Goal: Information Seeking & Learning: Compare options

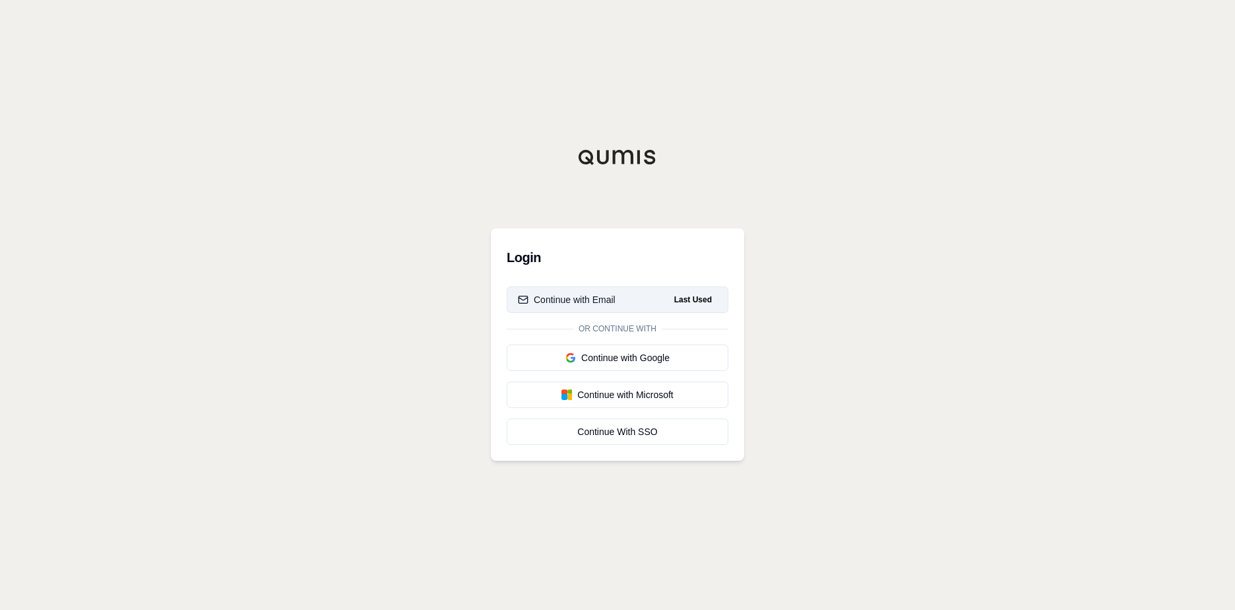
click at [596, 300] on div "Continue with Email" at bounding box center [567, 299] width 98 height 13
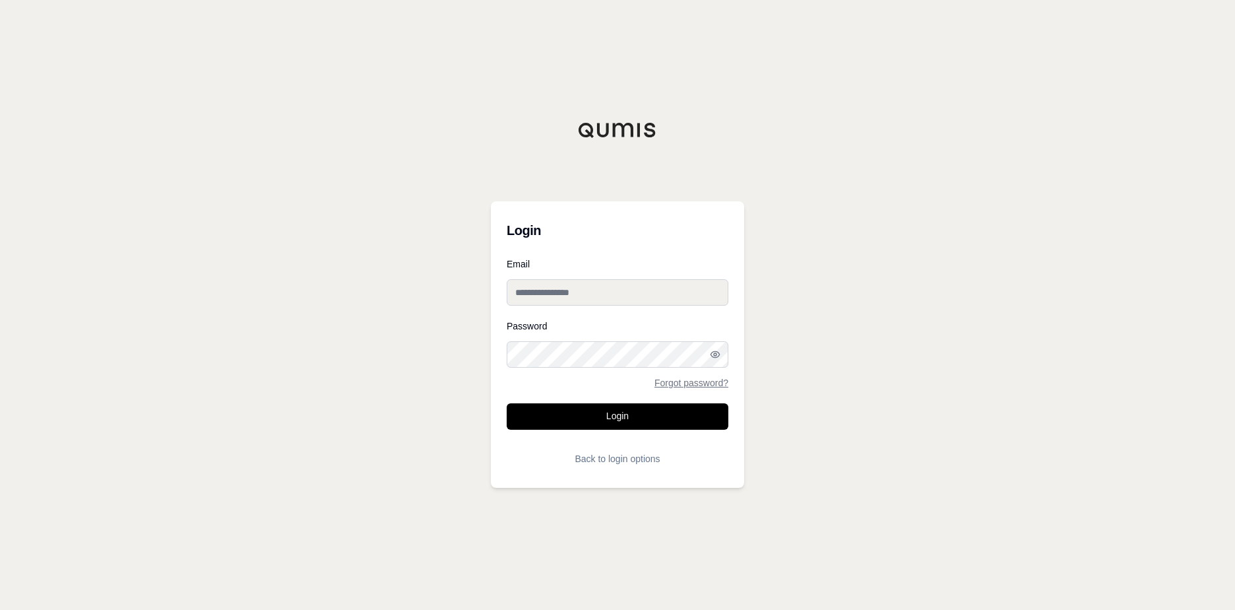
type input "**********"
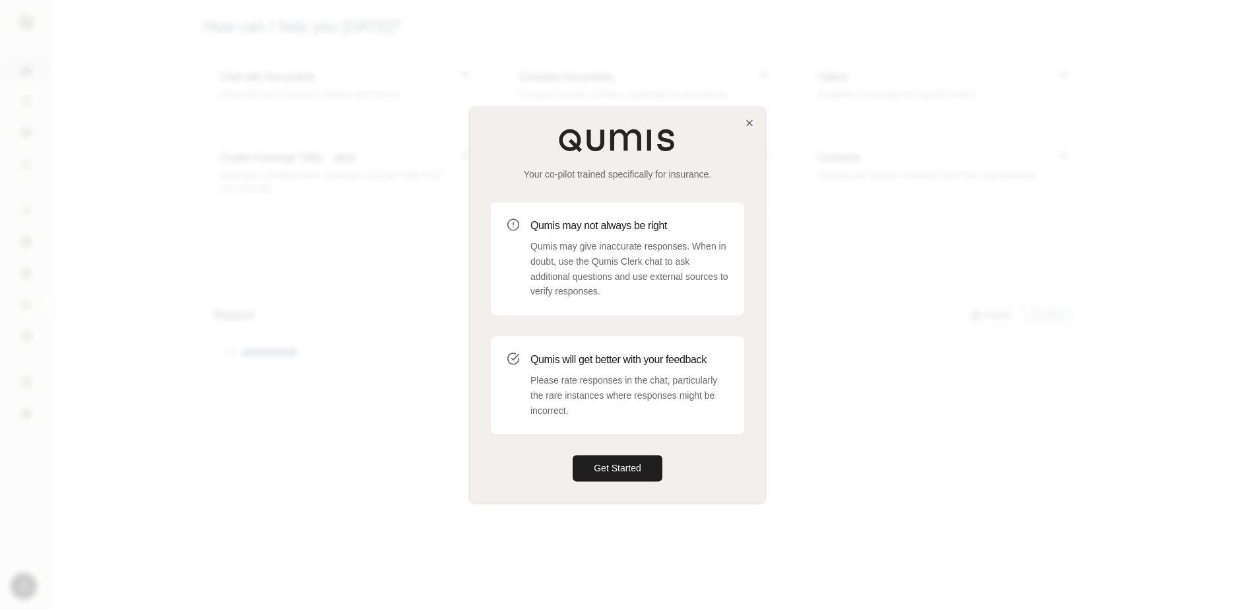
click at [610, 422] on div "Qumis will get better with your feedback Please rate responses in the chat, par…" at bounding box center [617, 385] width 253 height 98
click at [606, 466] on button "Get Started" at bounding box center [618, 468] width 90 height 26
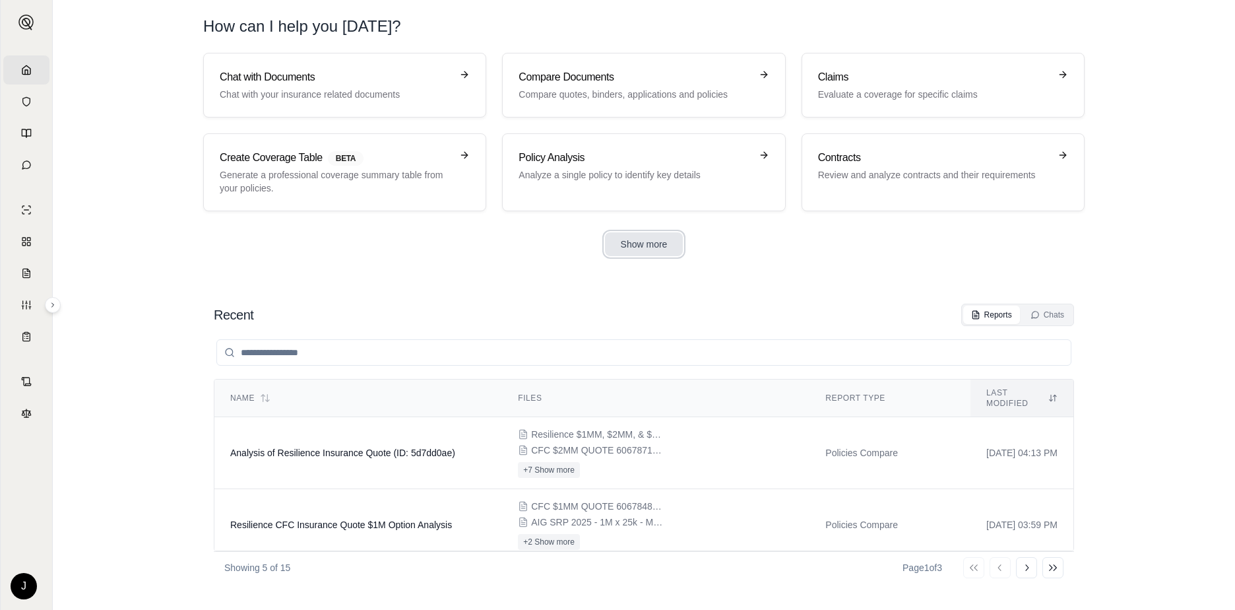
click at [641, 243] on button "Show more" at bounding box center [644, 244] width 79 height 24
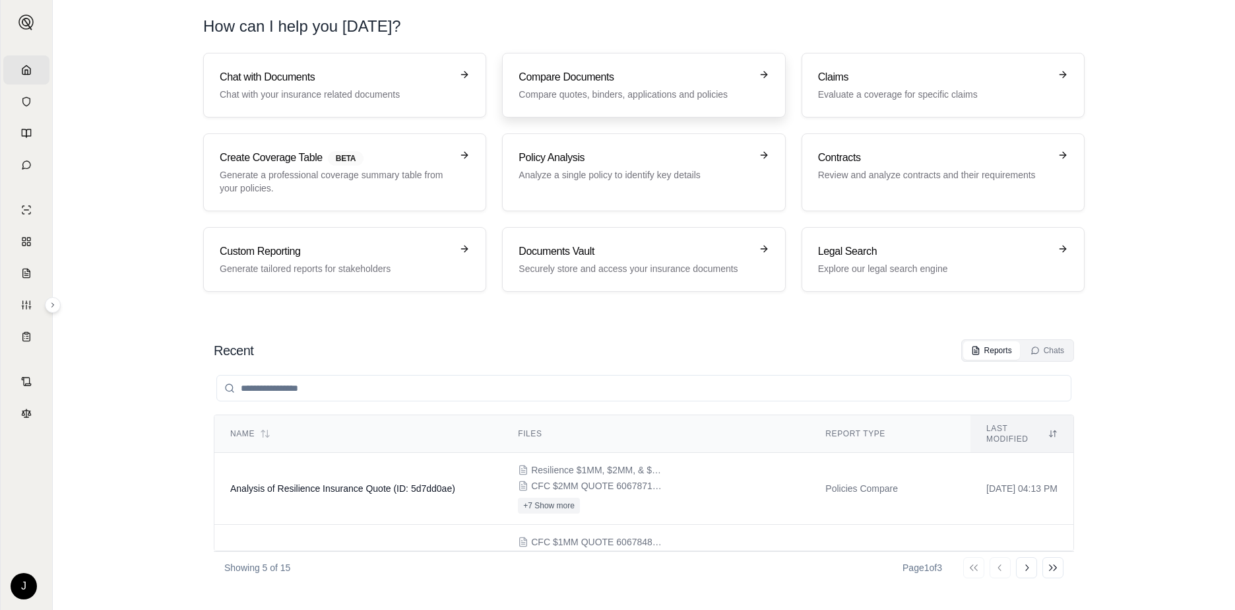
click at [616, 90] on p "Compare quotes, binders, applications and policies" at bounding box center [635, 94] width 232 height 13
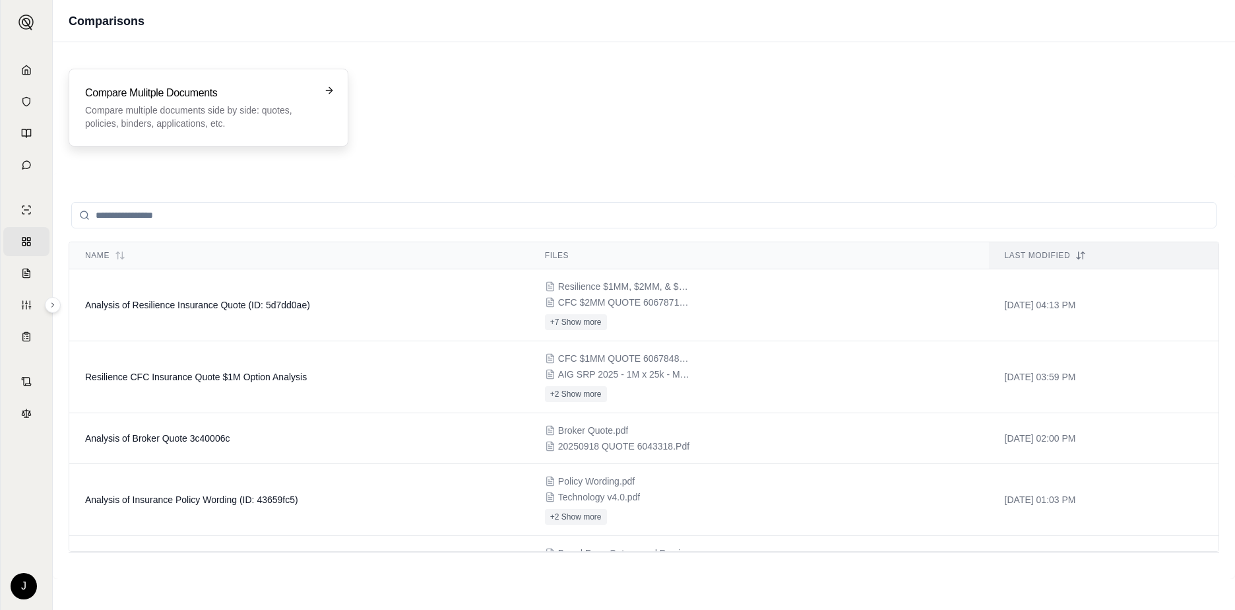
click at [194, 121] on p "Compare multiple documents side by side: quotes, policies, binders, application…" at bounding box center [199, 117] width 228 height 26
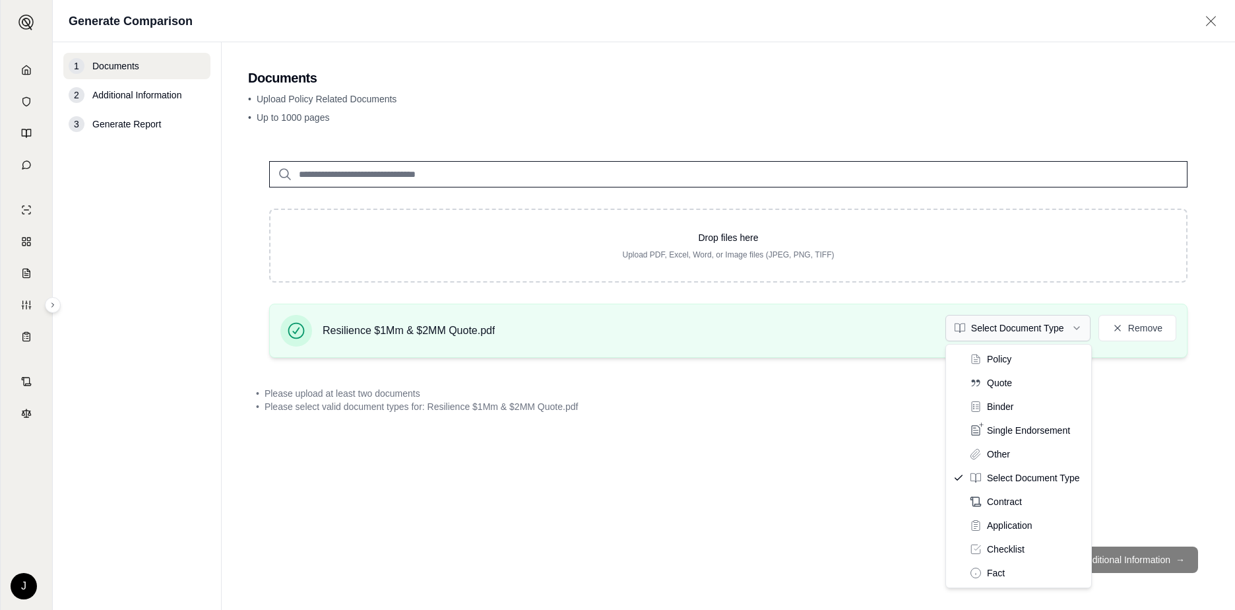
click at [1078, 326] on html "Home Vault Prompts Chats Single Policy Comparisons Claims Custom Report Coverag…" at bounding box center [617, 305] width 1235 height 610
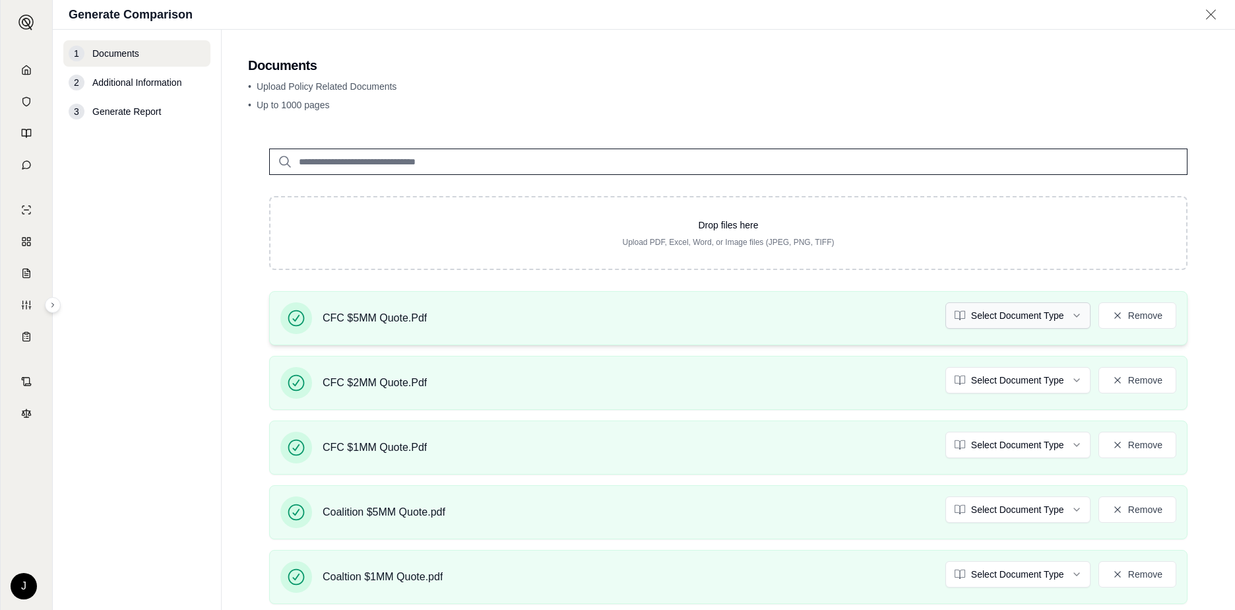
click at [1068, 317] on html "Home Vault Prompts Chats Single Policy Comparisons Claims Custom Report Coverag…" at bounding box center [617, 305] width 1235 height 610
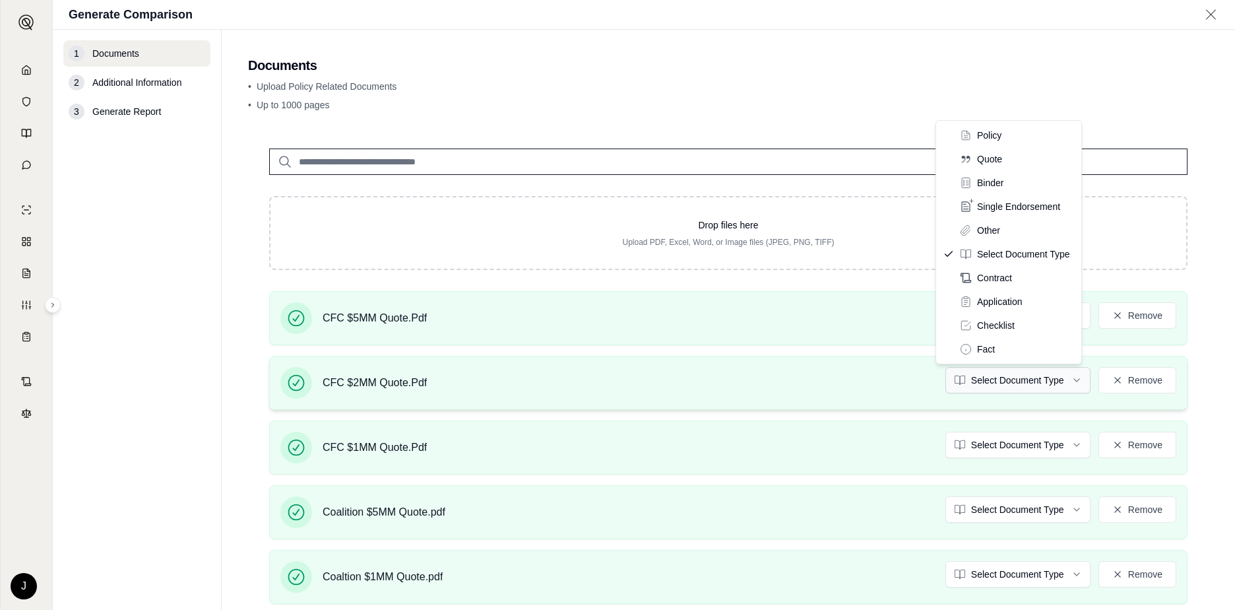
click at [1032, 387] on html "Home Vault Prompts Chats Single Policy Comparisons Claims Custom Report Coverag…" at bounding box center [617, 305] width 1235 height 610
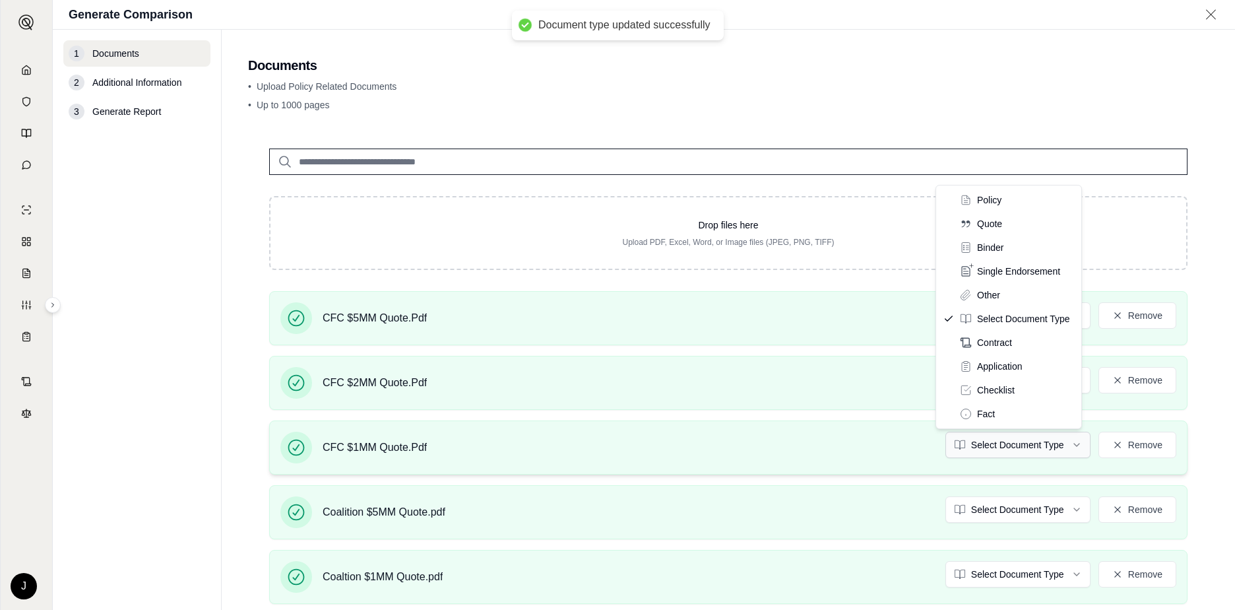
click at [1021, 449] on html "Document type updated successfully Document type updated successfully Home Vaul…" at bounding box center [617, 305] width 1235 height 610
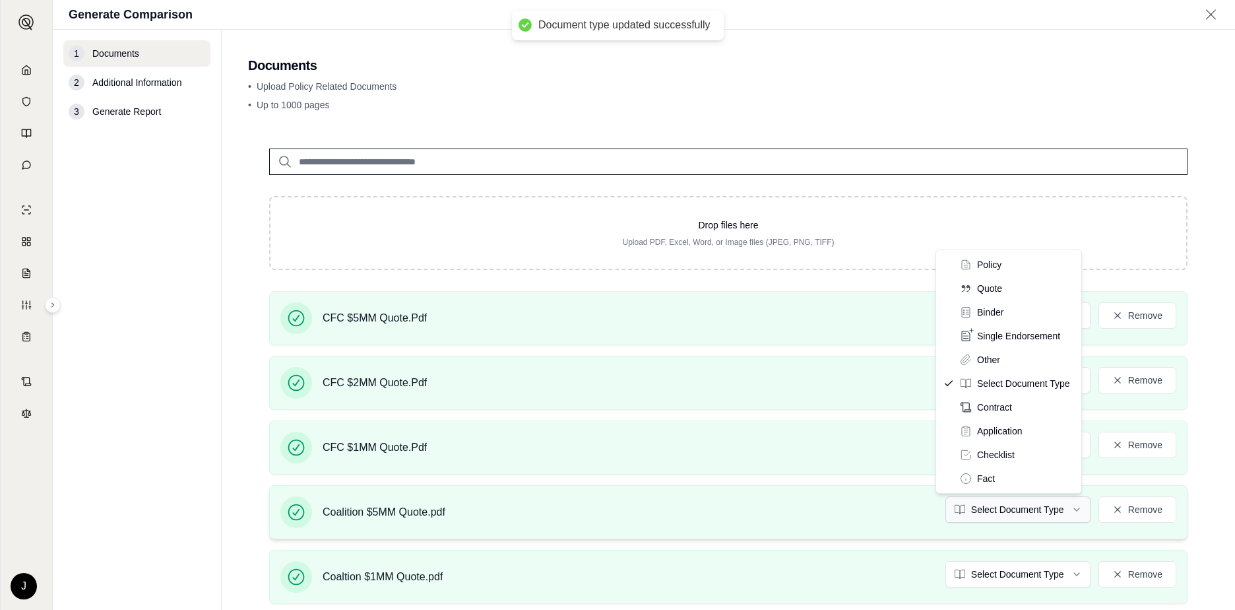
click at [1008, 509] on html "Document type updated successfully Home Vault Prompts Chats Single Policy Compa…" at bounding box center [617, 305] width 1235 height 610
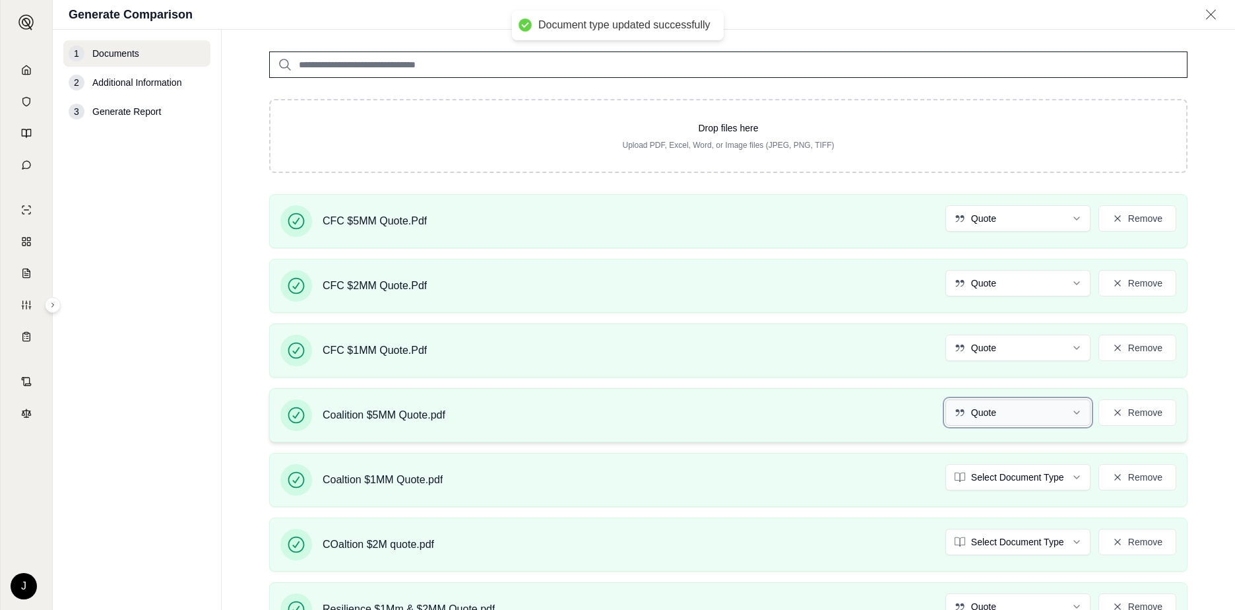
scroll to position [132, 0]
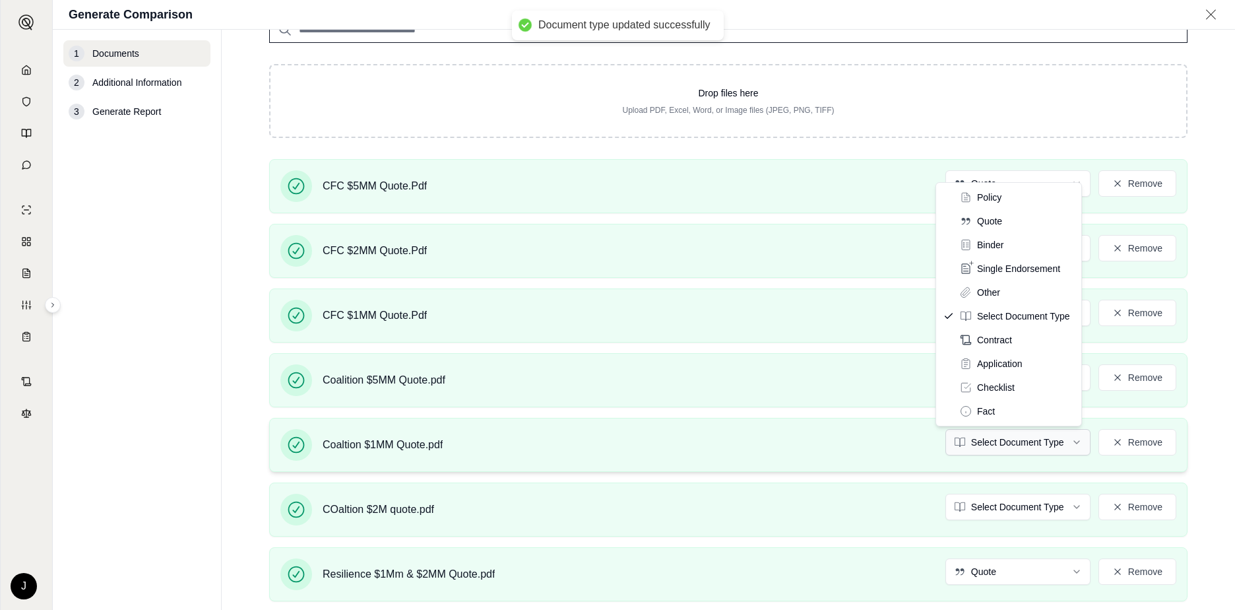
click at [1006, 442] on html "Document type updated successfully Home Vault Prompts Chats Single Policy Compa…" at bounding box center [617, 305] width 1235 height 610
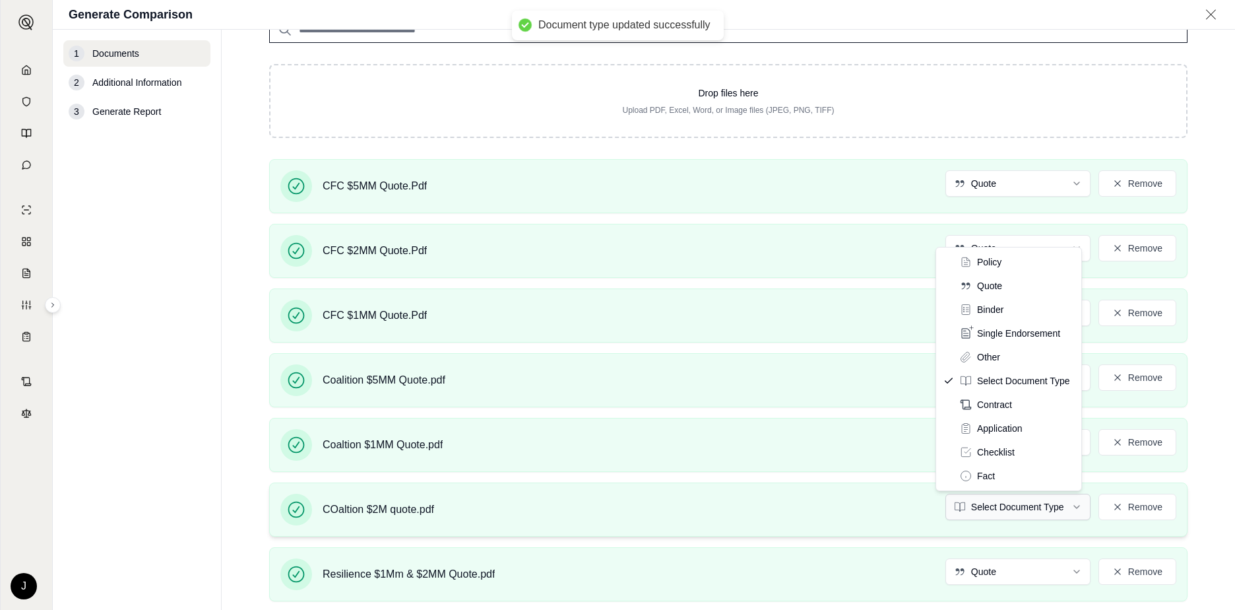
click at [1005, 509] on html "Document type updated successfully Home Vault Prompts Chats Single Policy Compa…" at bounding box center [617, 305] width 1235 height 610
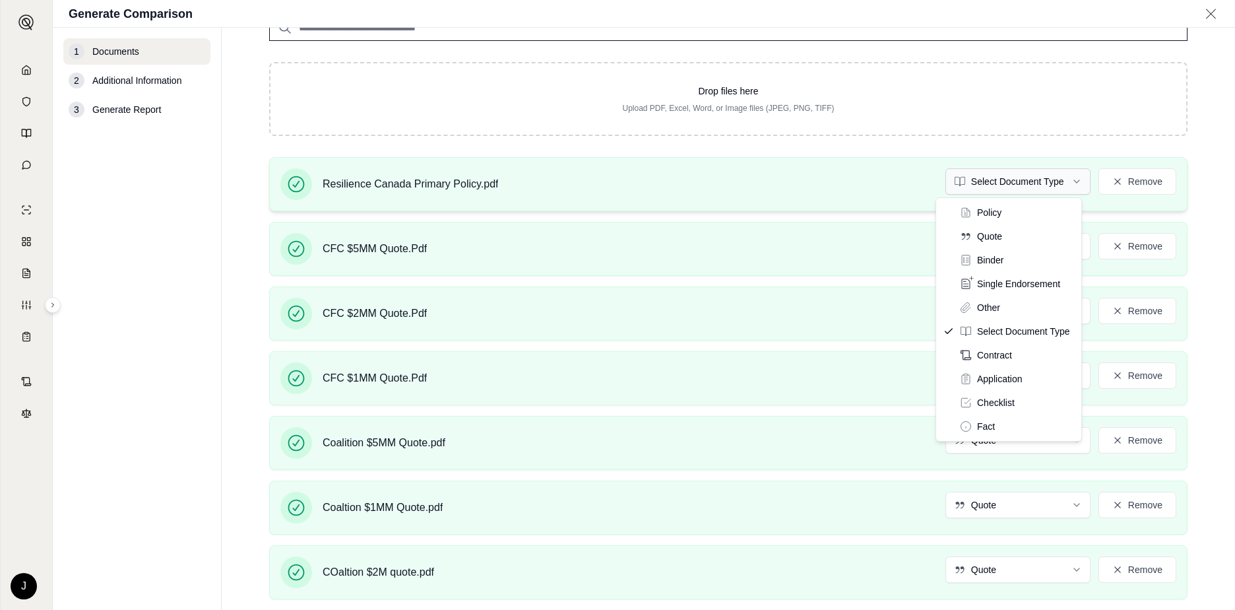
click at [1061, 181] on html "Home Vault Prompts Chats Single Policy Comparisons Claims Custom Report Coverag…" at bounding box center [617, 305] width 1235 height 610
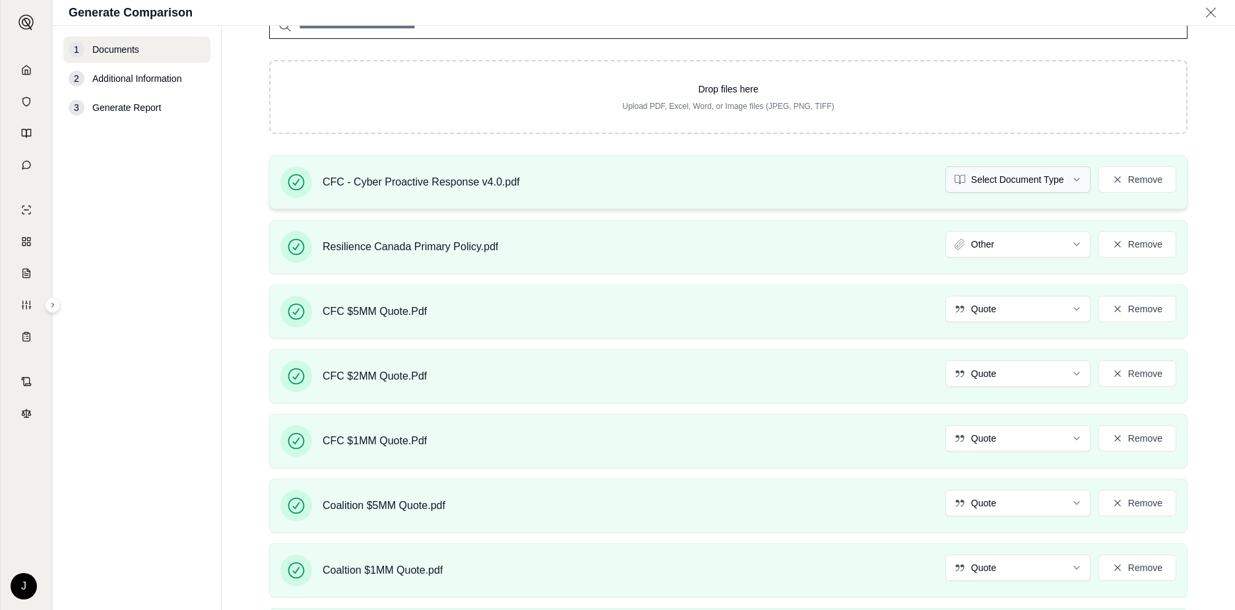
click at [1062, 180] on html "Home Vault Prompts Chats Single Policy Comparisons Claims Custom Report Coverag…" at bounding box center [617, 305] width 1235 height 610
click at [1063, 177] on html "Home Vault Prompts Chats Single Policy Comparisons Claims Custom Report Coverag…" at bounding box center [617, 305] width 1235 height 610
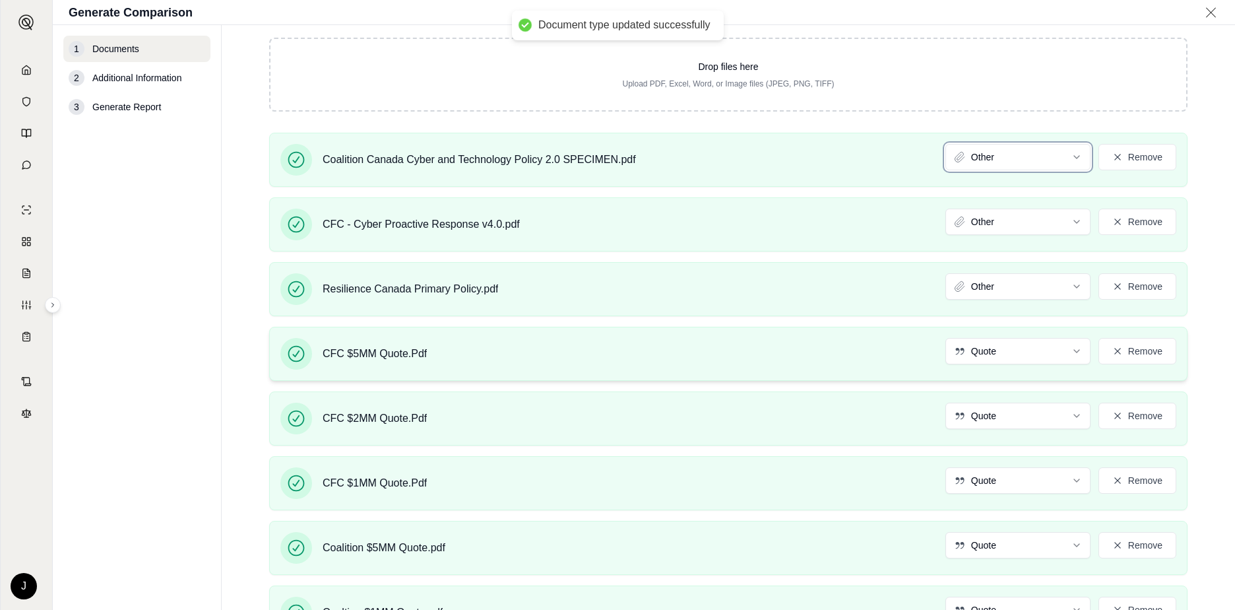
scroll to position [0, 0]
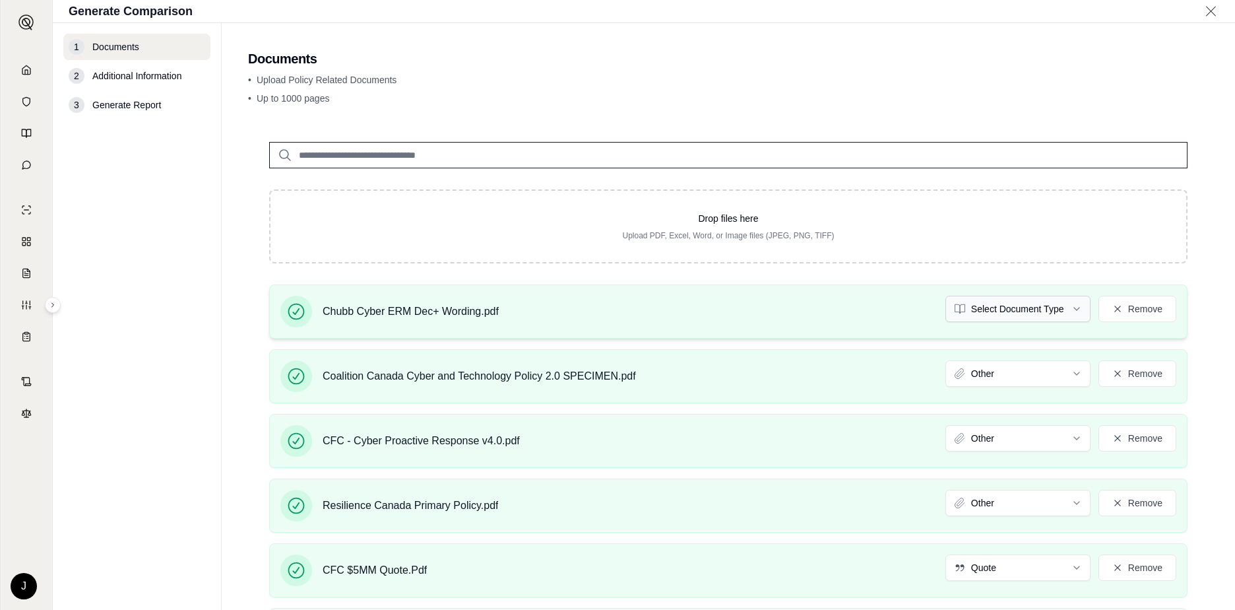
click at [1060, 309] on html "Home Vault Prompts Chats Single Policy Comparisons Claims Custom Report Coverag…" at bounding box center [617, 305] width 1235 height 610
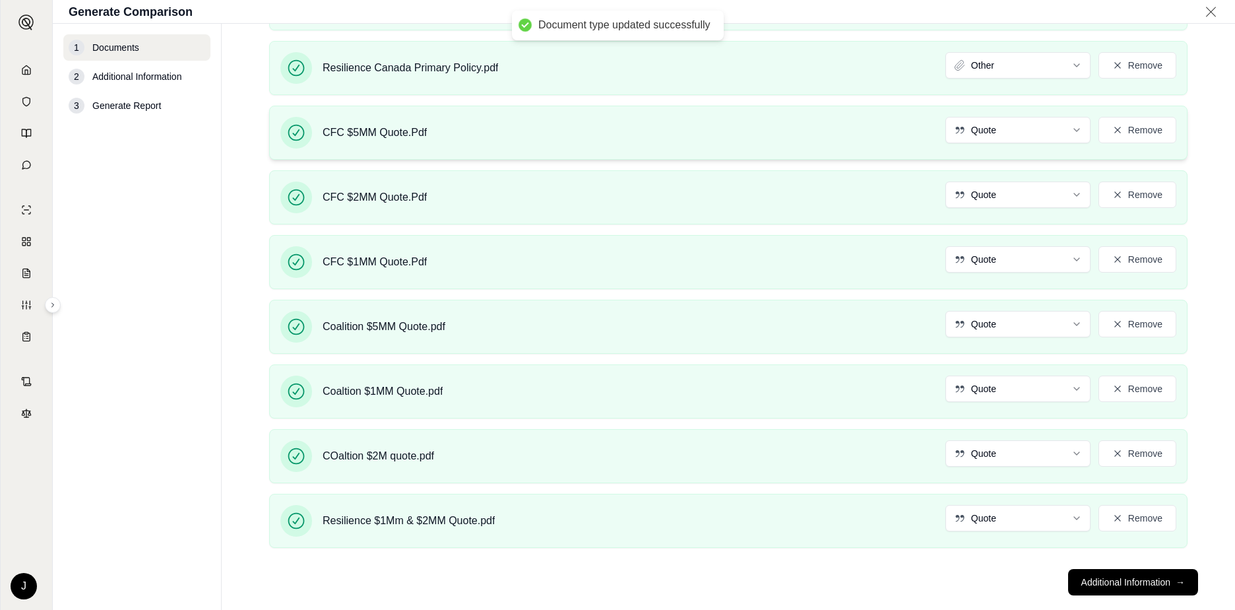
scroll to position [461, 0]
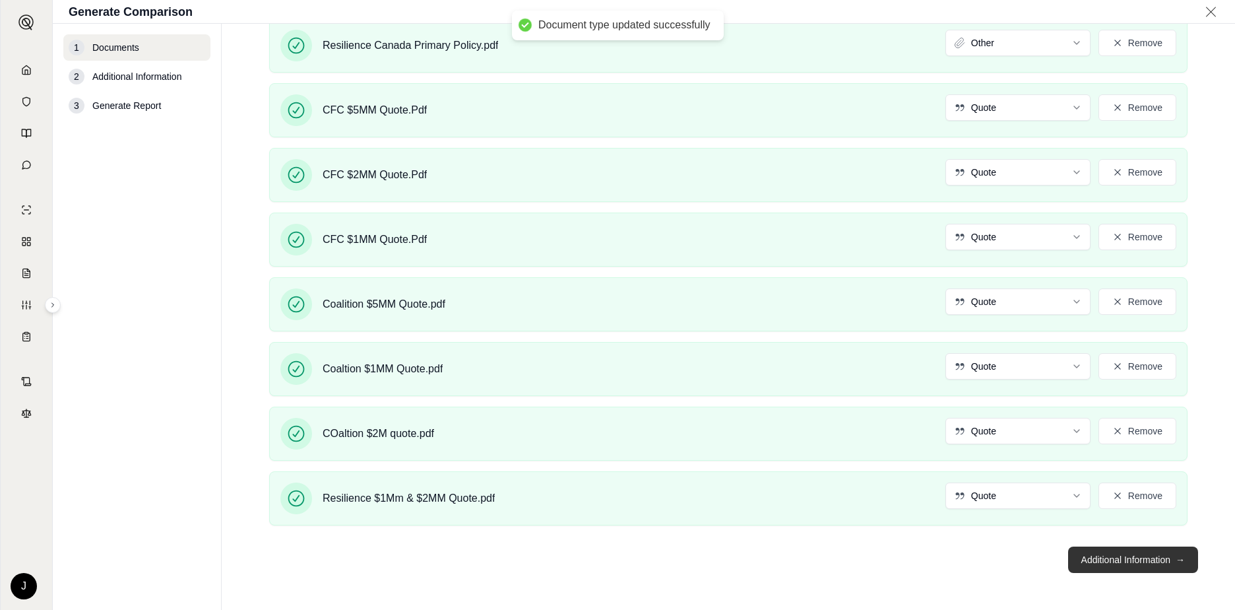
click at [1115, 560] on button "Additional Information →" at bounding box center [1133, 559] width 130 height 26
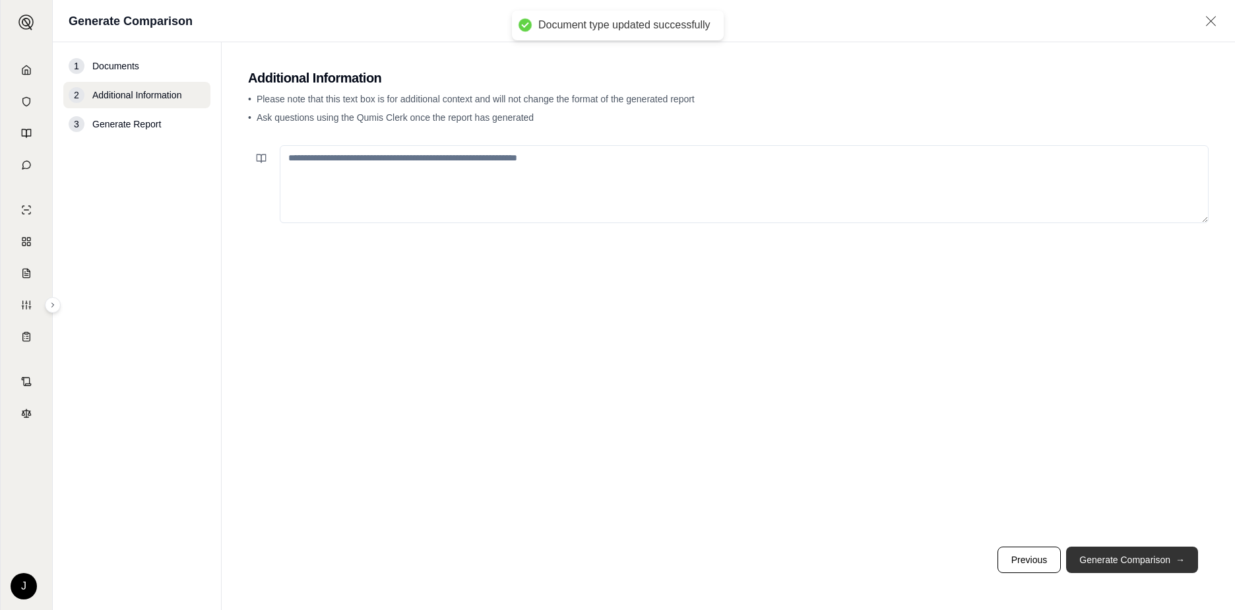
scroll to position [0, 0]
click at [333, 158] on textarea at bounding box center [744, 184] width 929 height 78
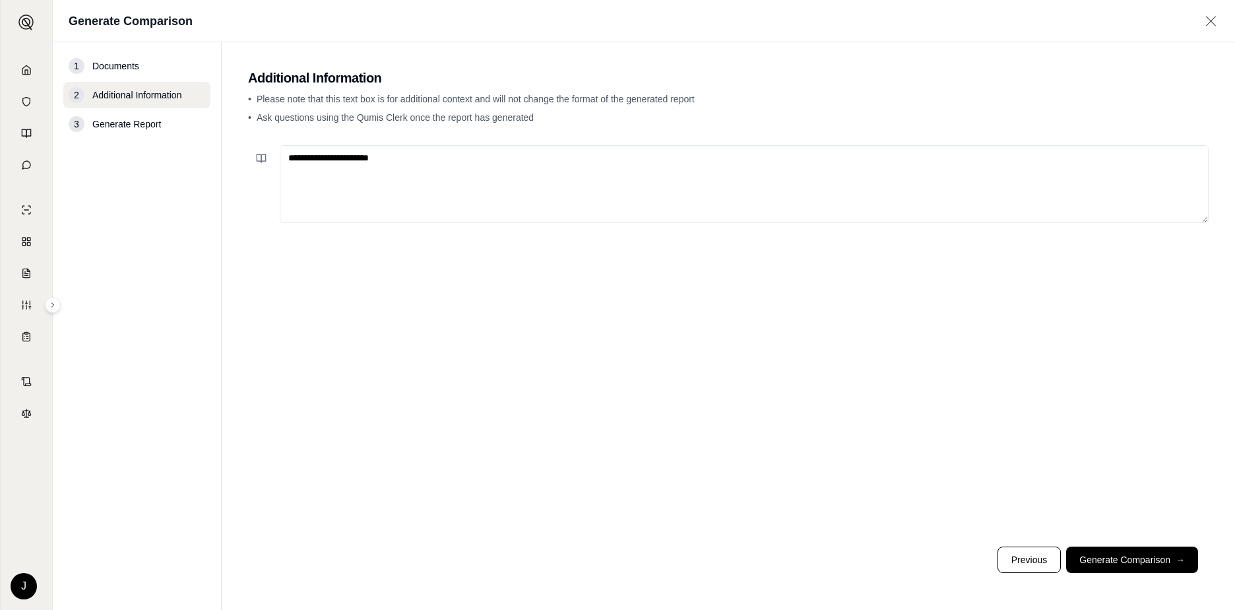
click at [315, 192] on textarea "**********" at bounding box center [744, 184] width 929 height 78
paste textarea "**********"
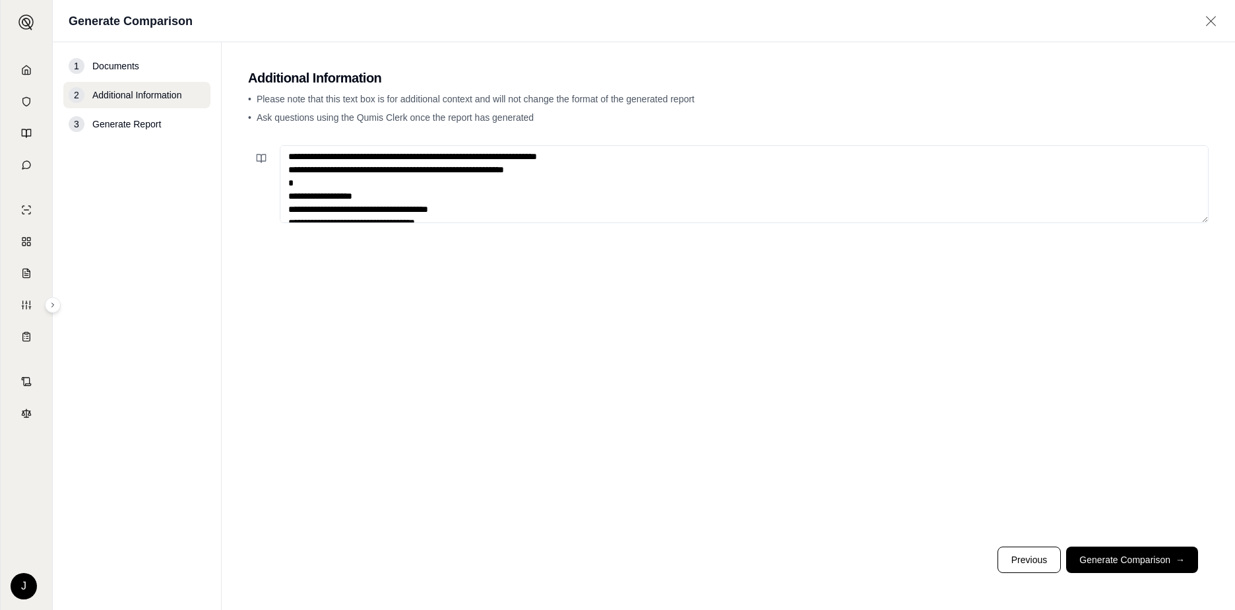
scroll to position [218, 0]
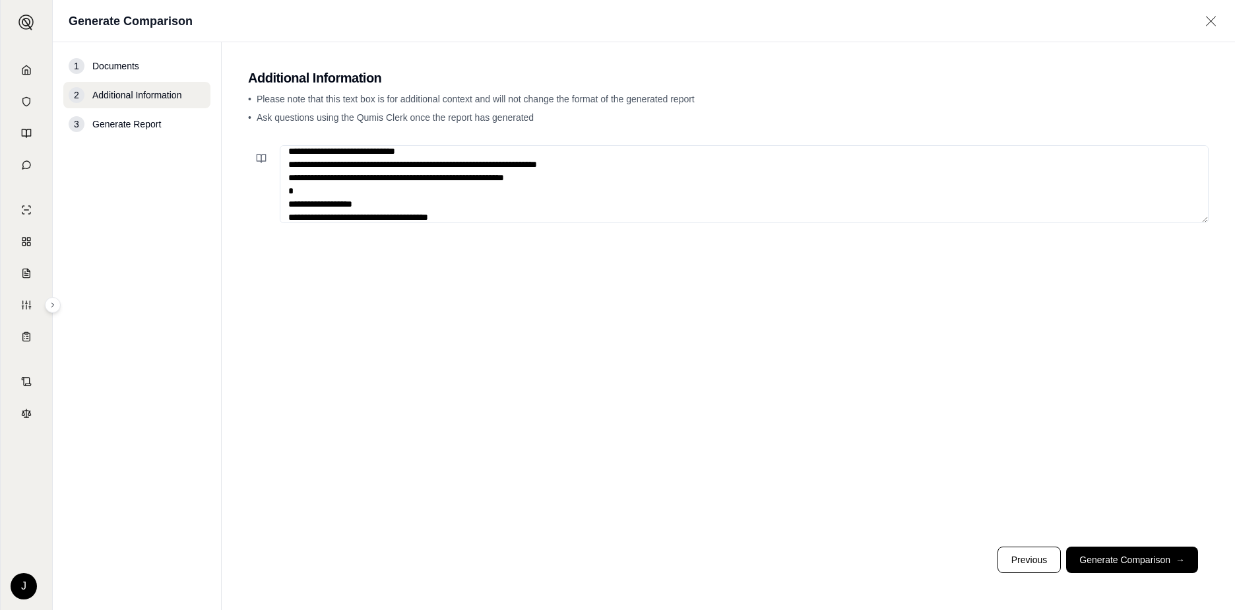
click at [580, 173] on textarea at bounding box center [744, 184] width 929 height 78
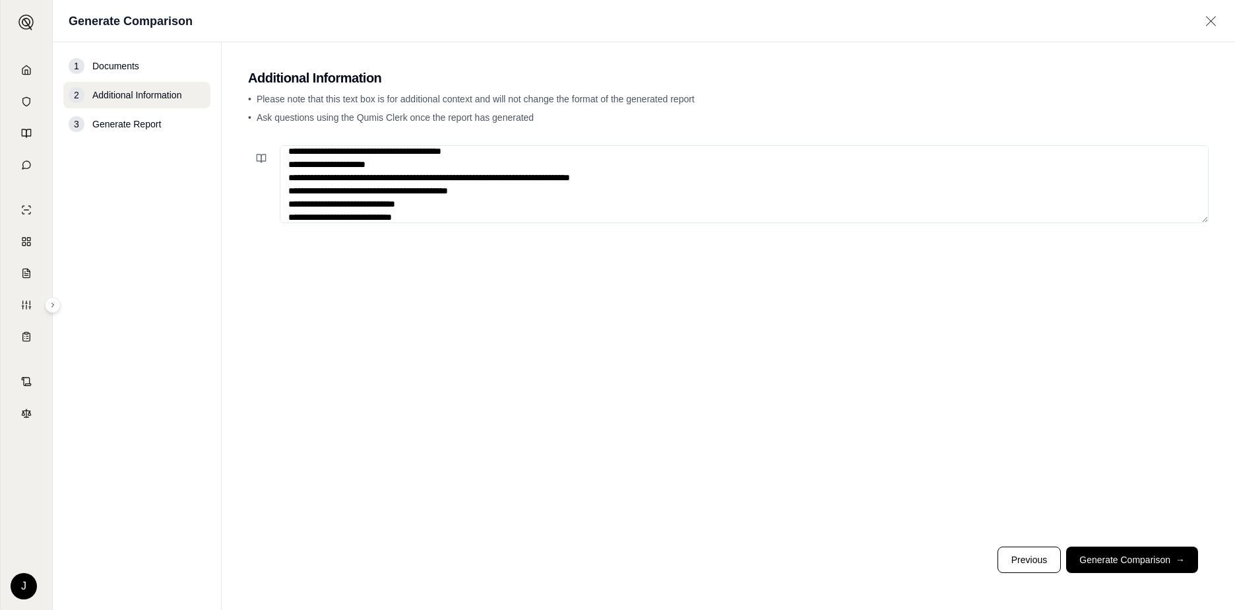
scroll to position [495, 0]
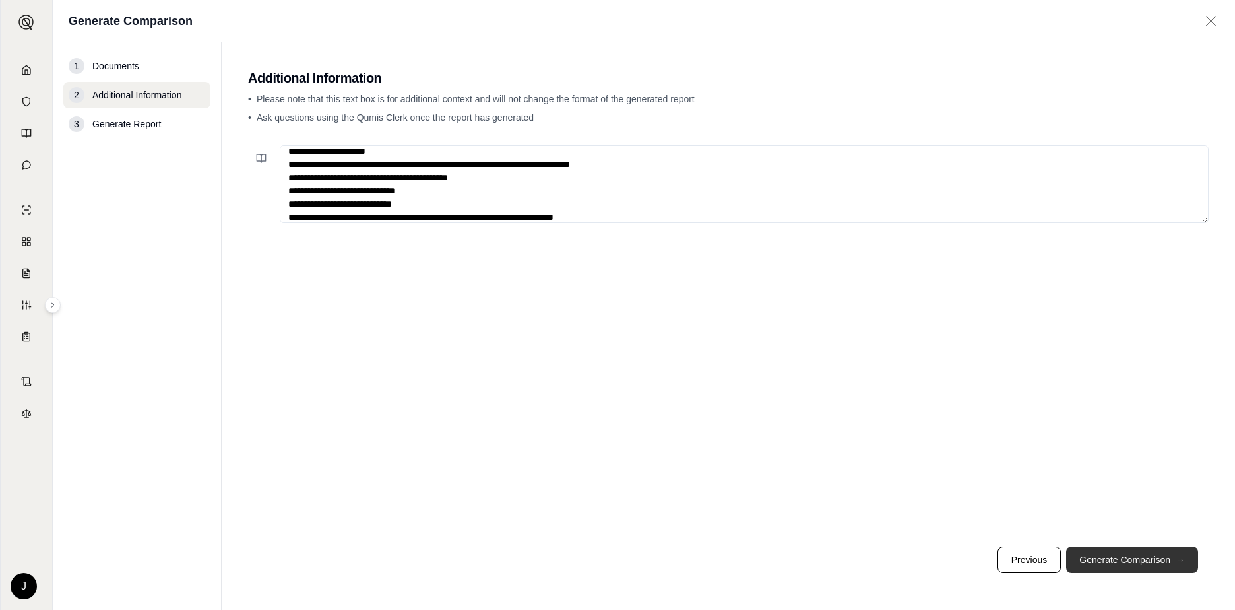
type textarea "**********"
click at [1132, 561] on button "Generate Comparison →" at bounding box center [1132, 559] width 132 height 26
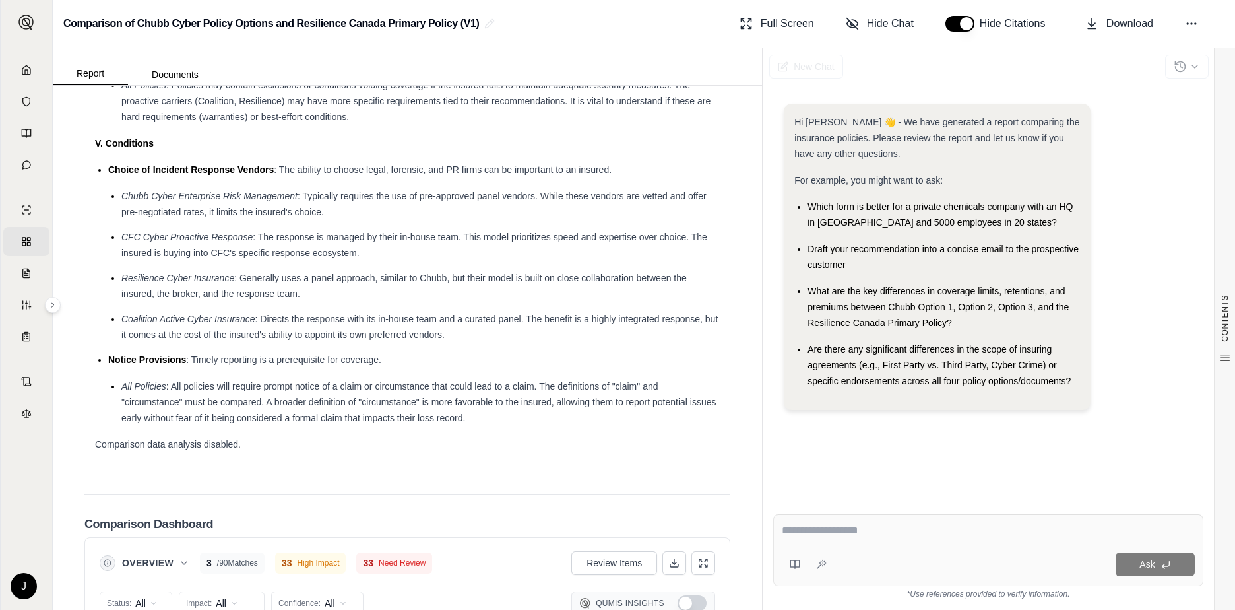
scroll to position [2904, 0]
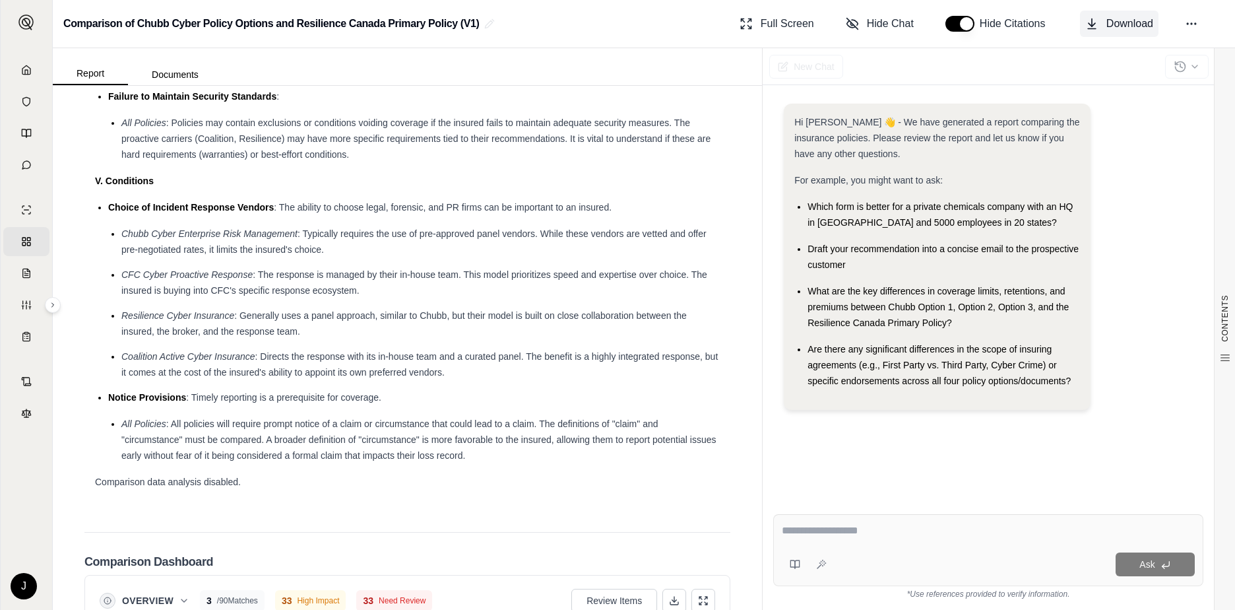
click at [1103, 30] on button "Download" at bounding box center [1119, 24] width 79 height 26
click at [859, 271] on div "Draft your recommendation into a concise email to the prospective customer" at bounding box center [944, 257] width 273 height 32
drag, startPoint x: 858, startPoint y: 267, endPoint x: 801, endPoint y: 248, distance: 59.7
click at [808, 248] on li "Draft your recommendation into a concise email to the prospective customer" at bounding box center [944, 257] width 273 height 32
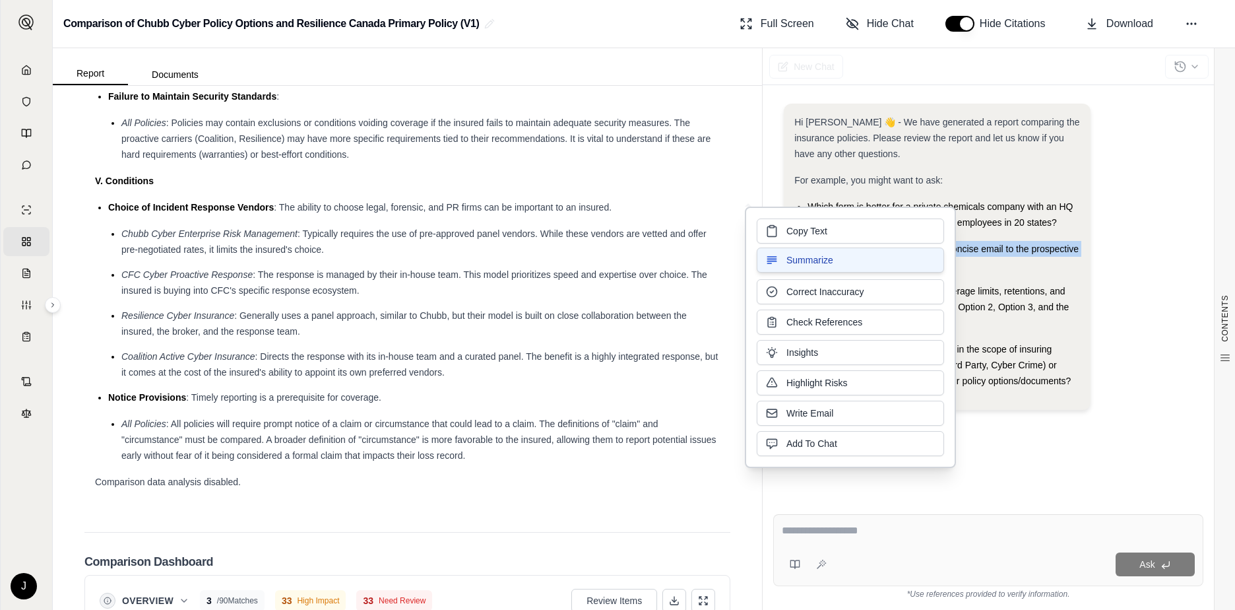
copy span "Draft your recommendation into a concise email to the prospective customer"
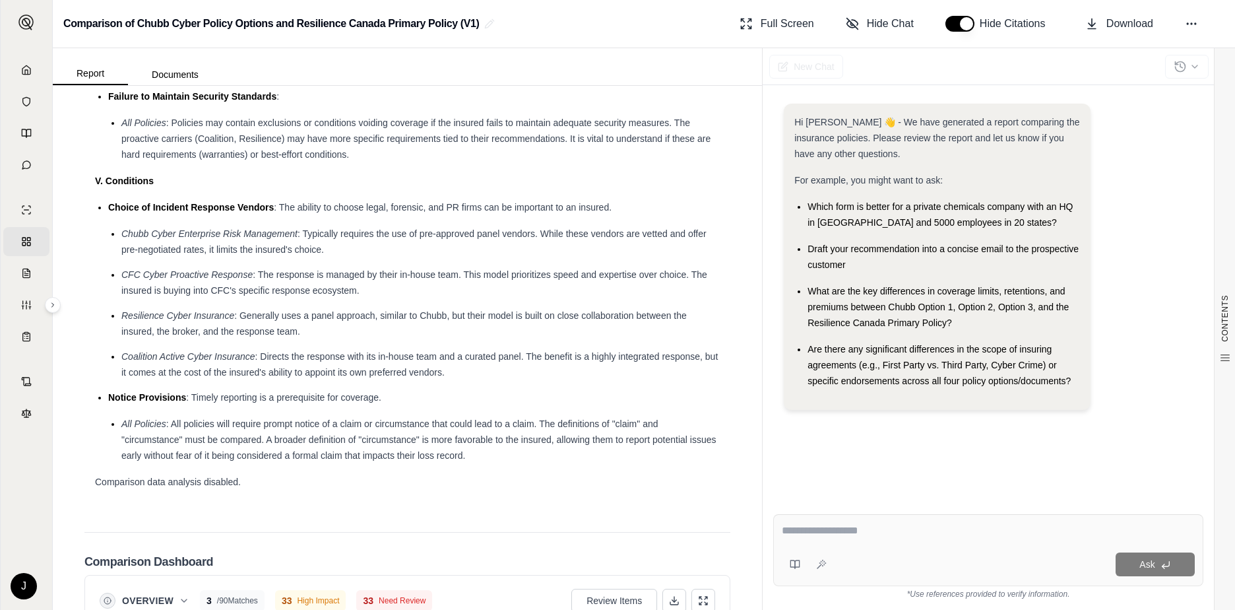
drag, startPoint x: 832, startPoint y: 508, endPoint x: 827, endPoint y: 523, distance: 15.9
click at [832, 510] on div "Ask *Use references provided to verify information." at bounding box center [988, 557] width 451 height 106
click at [822, 535] on textarea at bounding box center [988, 531] width 413 height 16
paste textarea "**********"
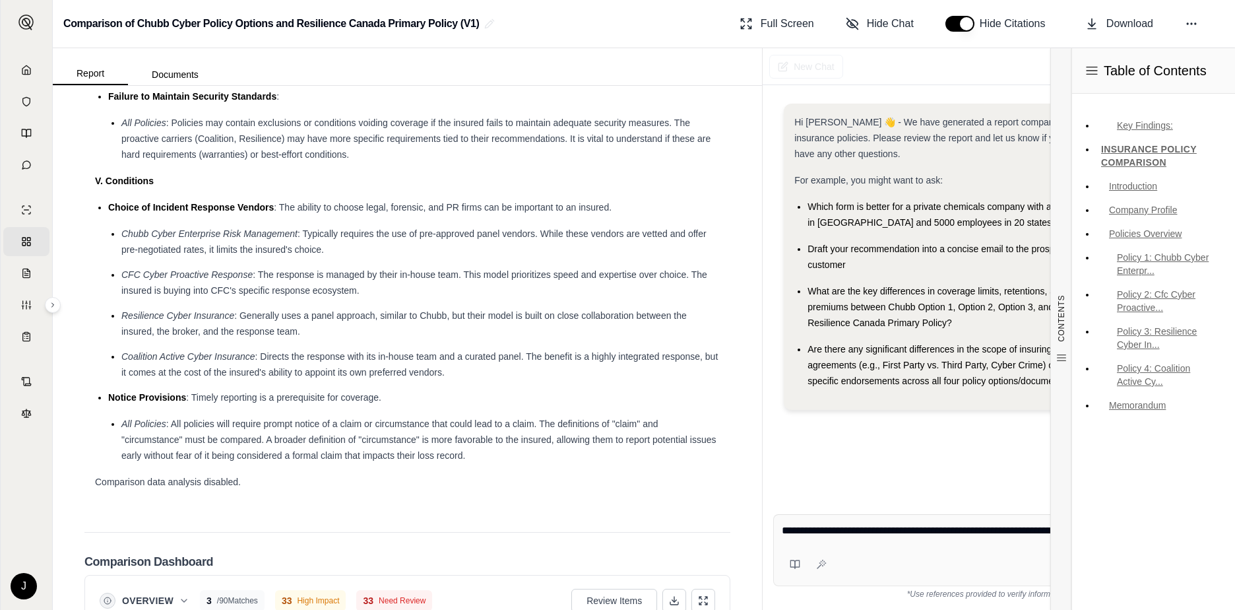
type textarea "**********"
click at [1164, 565] on div "Table of Contents Key Findings: INSURANCE POLICY COMPARISON Introduction Compan…" at bounding box center [1154, 329] width 164 height 562
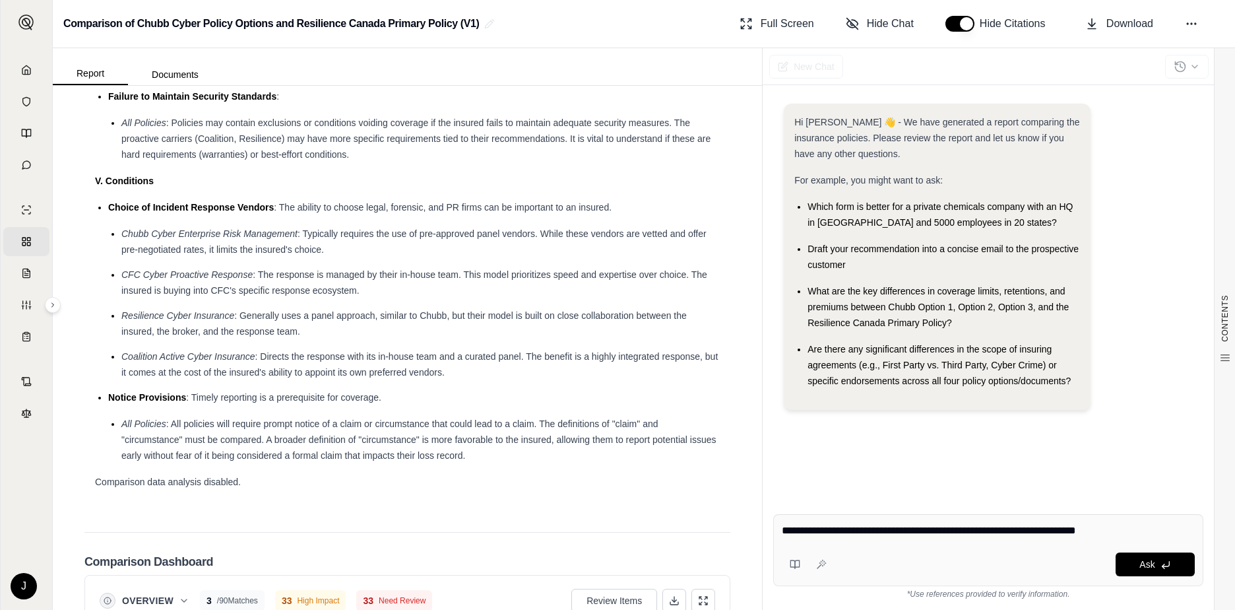
click at [997, 560] on div "Ask" at bounding box center [1013, 564] width 363 height 24
click at [1154, 564] on span "Ask" at bounding box center [1147, 564] width 15 height 11
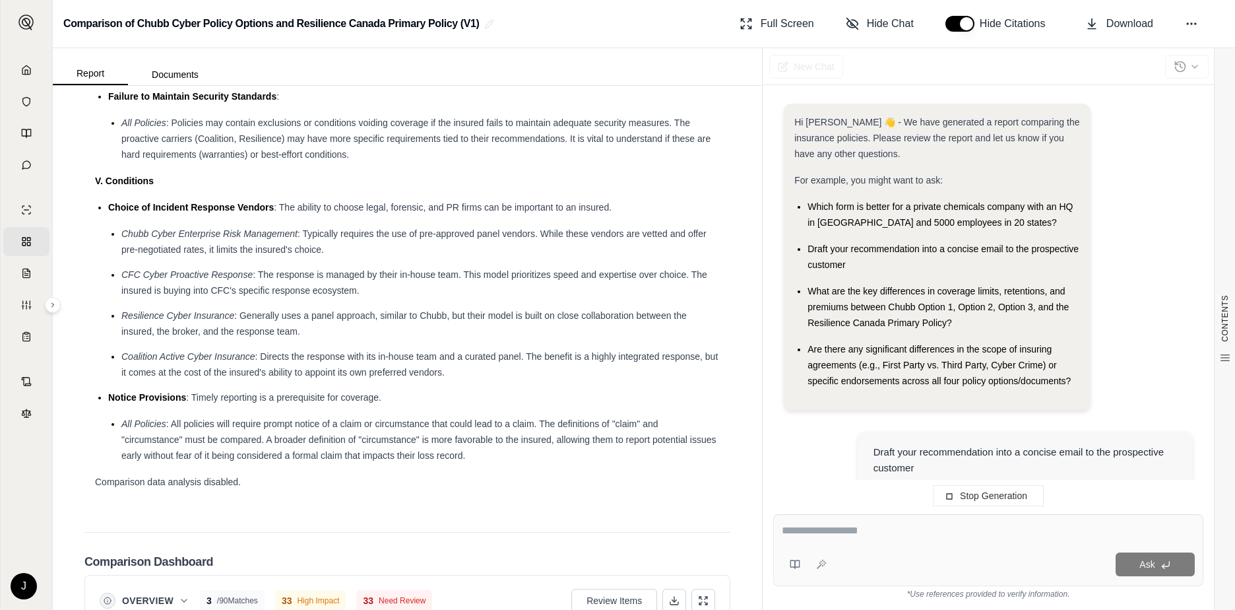
scroll to position [96, 0]
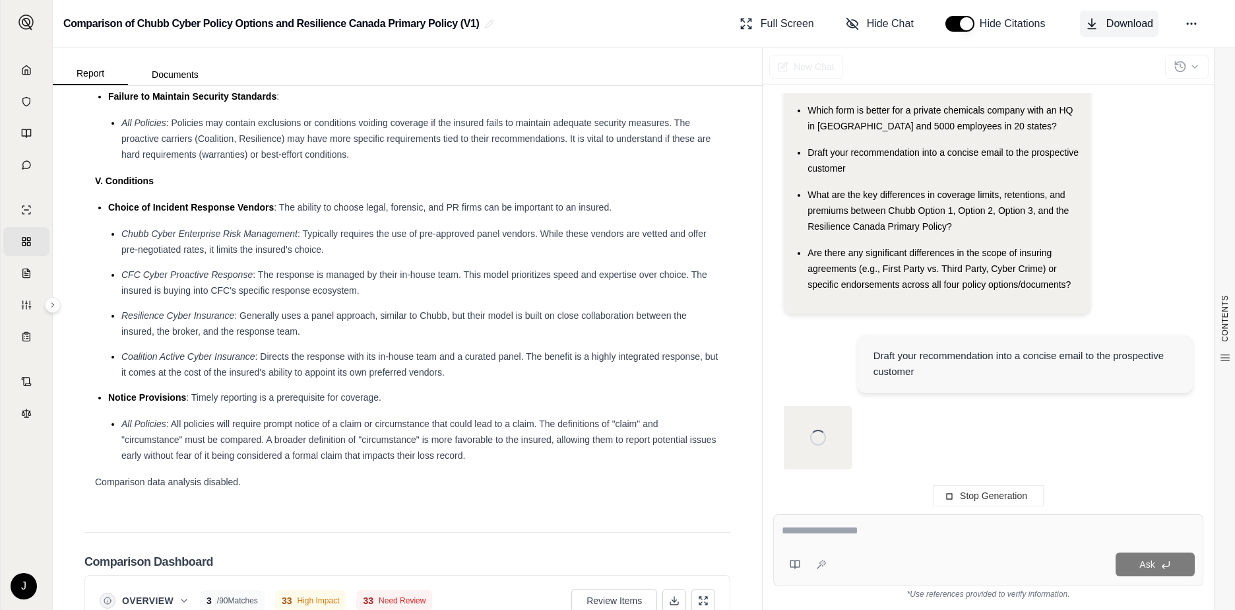
scroll to position [96, 0]
click at [1109, 24] on span "Download" at bounding box center [1130, 24] width 47 height 16
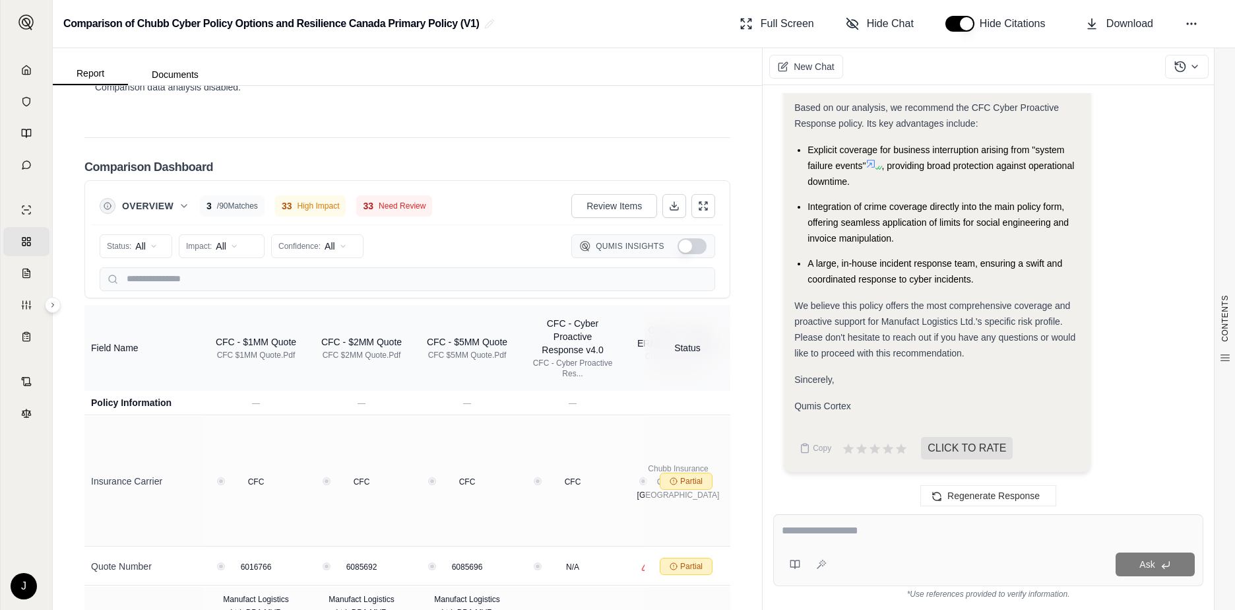
scroll to position [3300, 0]
click at [702, 216] on button at bounding box center [704, 205] width 24 height 24
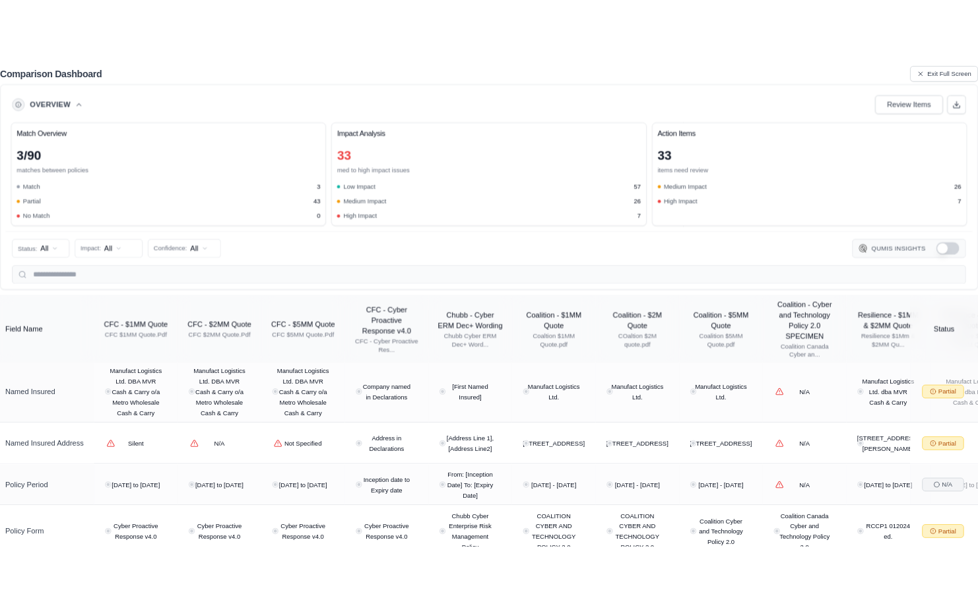
scroll to position [132, 0]
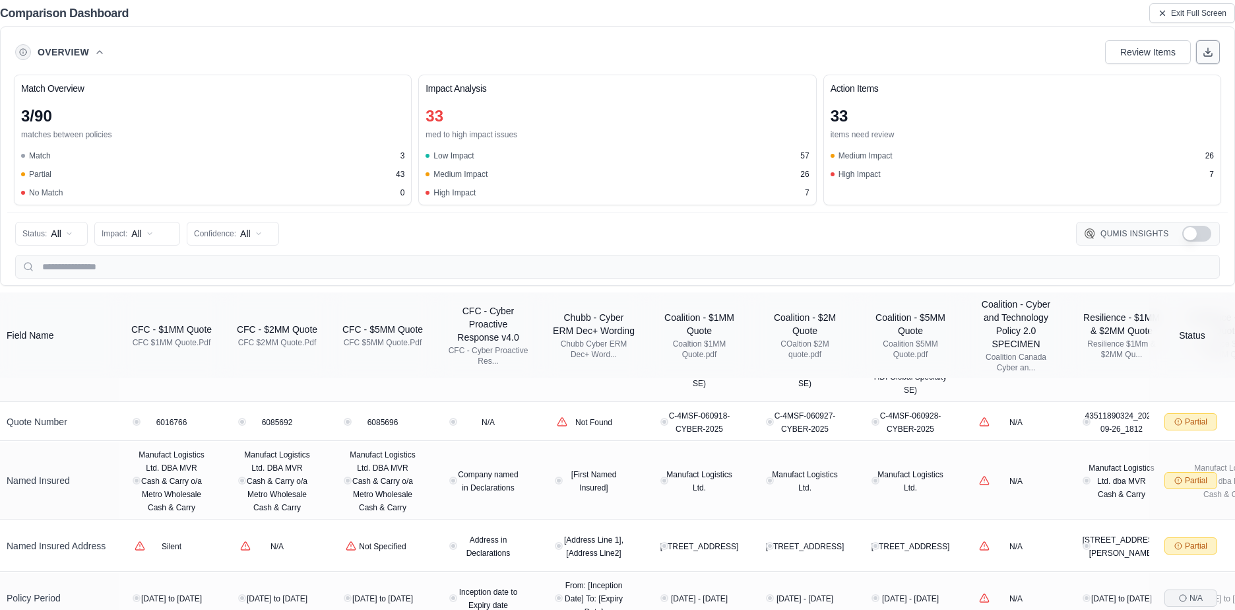
click at [1207, 52] on polyline at bounding box center [1208, 52] width 5 height 2
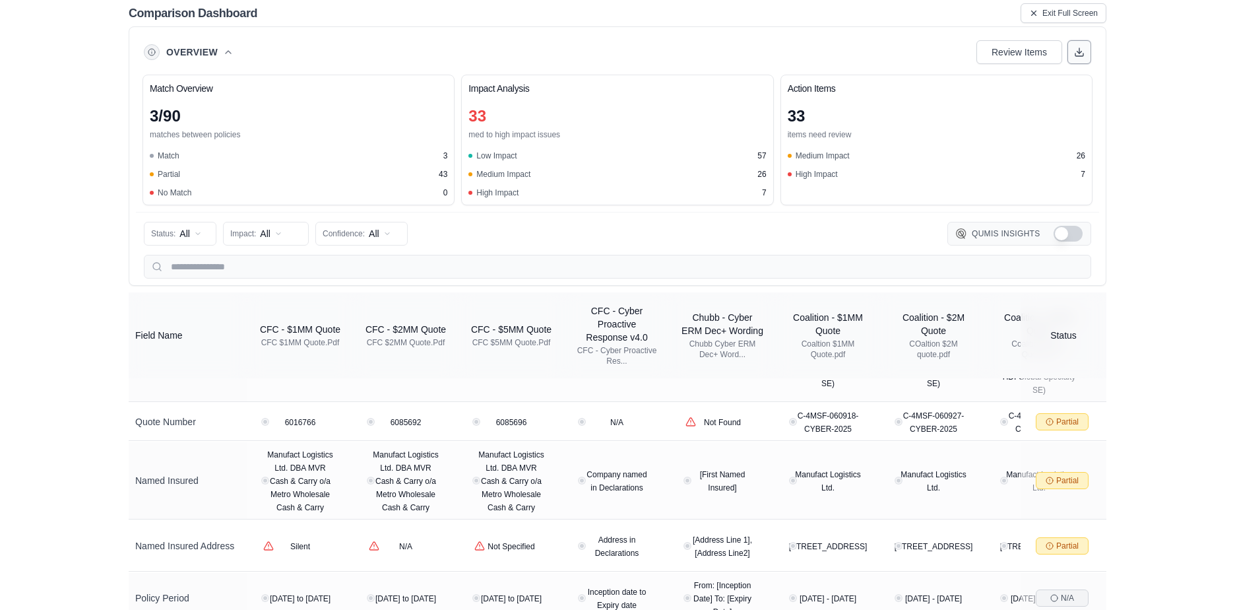
scroll to position [2947, 0]
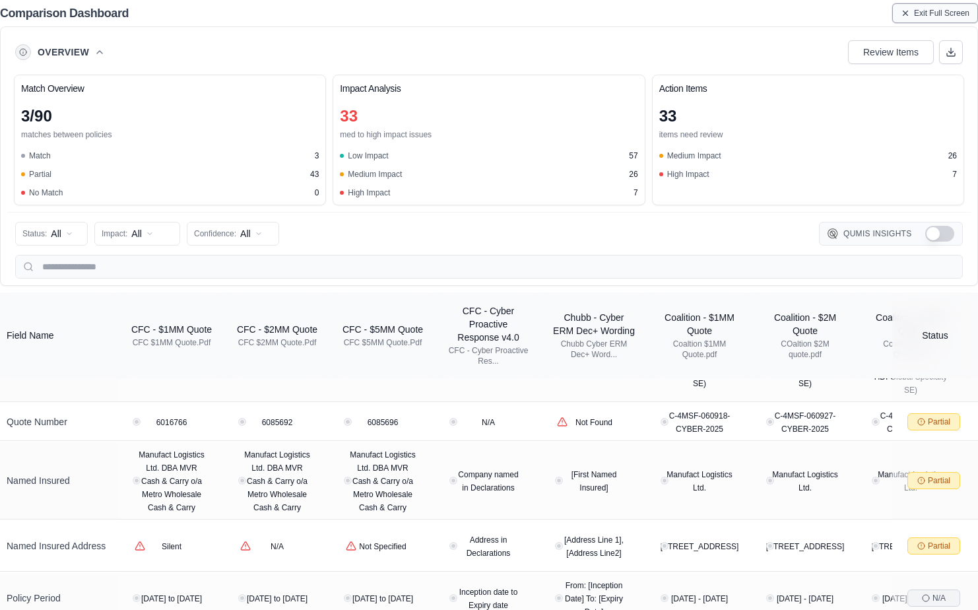
click at [929, 14] on span "Exit Full Screen" at bounding box center [941, 13] width 55 height 11
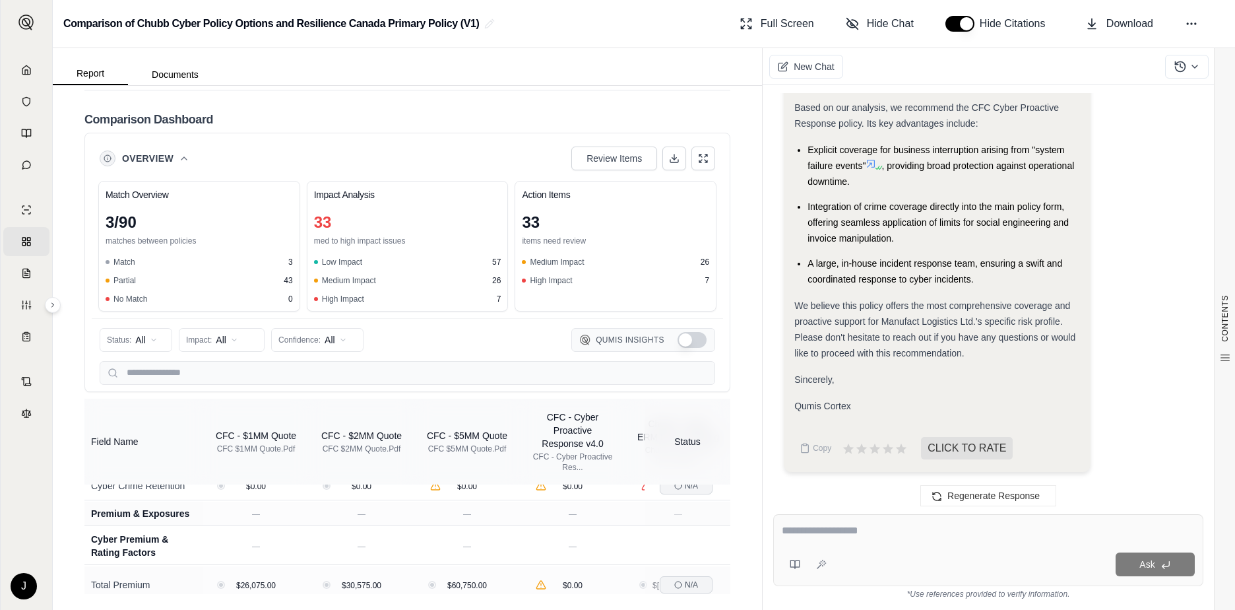
scroll to position [1478, 0]
click at [843, 537] on textarea at bounding box center [988, 531] width 413 height 16
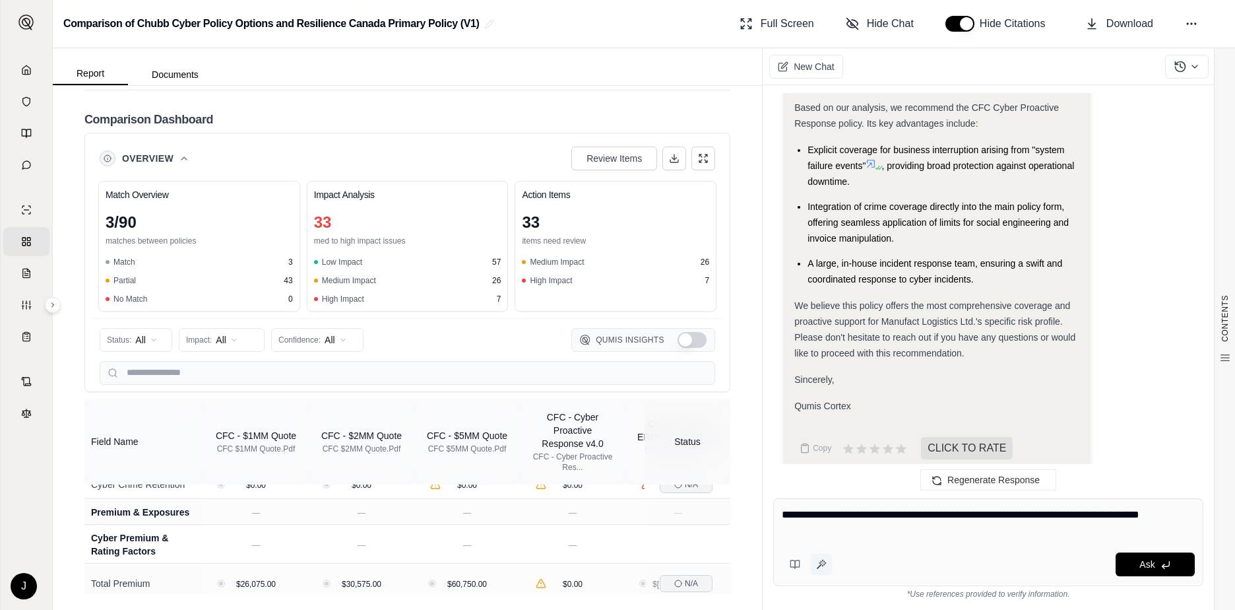
type textarea "**********"
click at [824, 567] on icon at bounding box center [821, 564] width 11 height 11
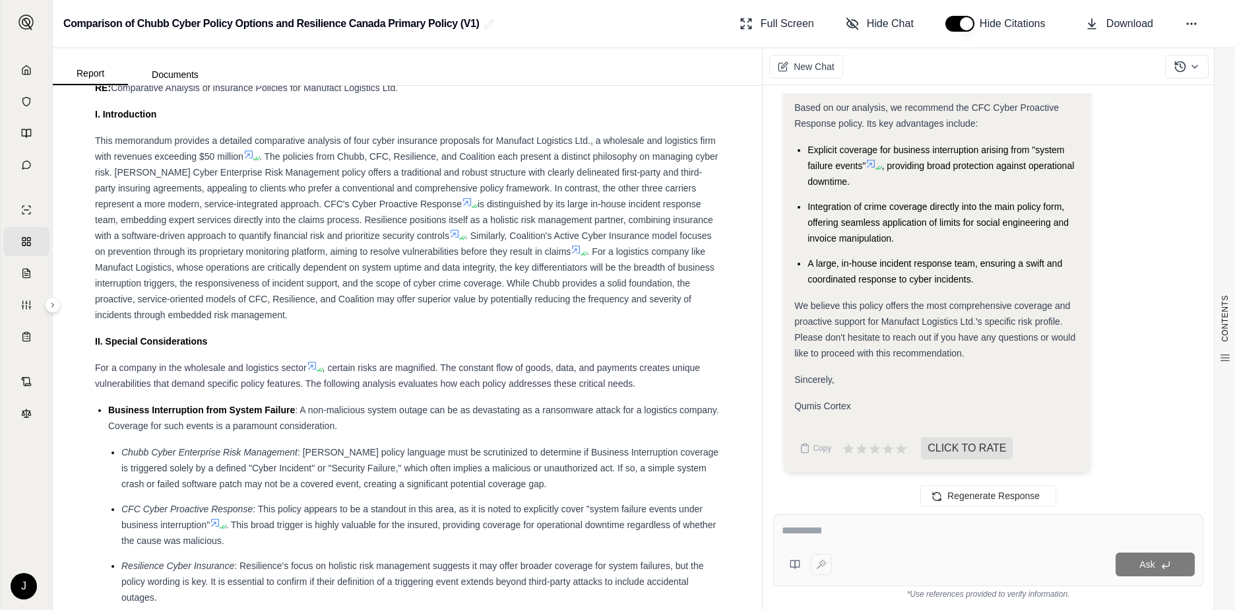
scroll to position [1429, 0]
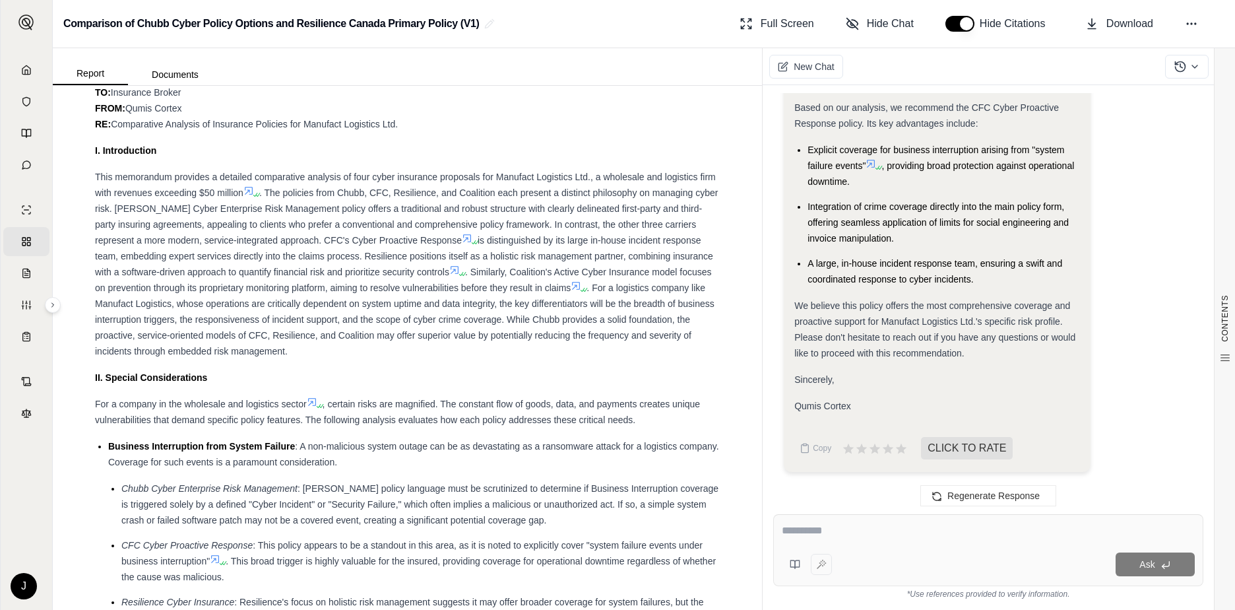
type textarea "**********"
